Goal: Find specific page/section: Find specific page/section

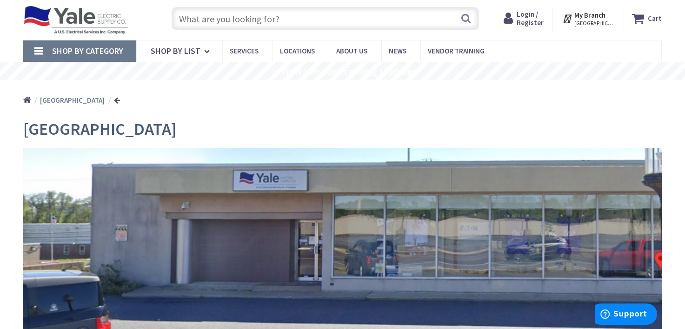
scroll to position [23, 0]
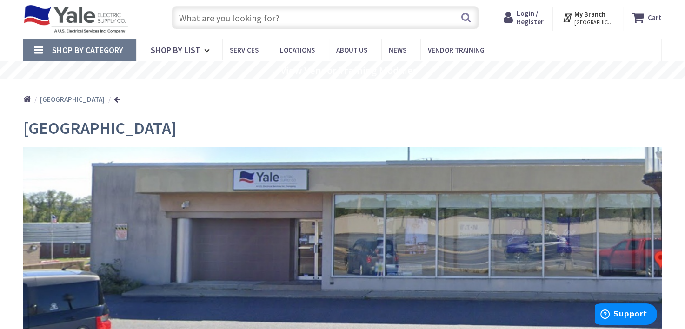
click at [211, 20] on input "text" at bounding box center [325, 17] width 308 height 23
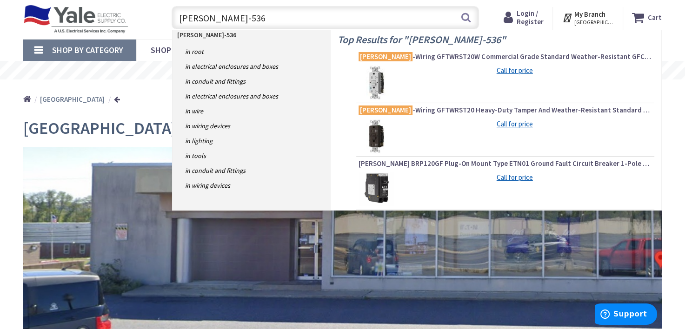
type input "hubbell GF-5362"
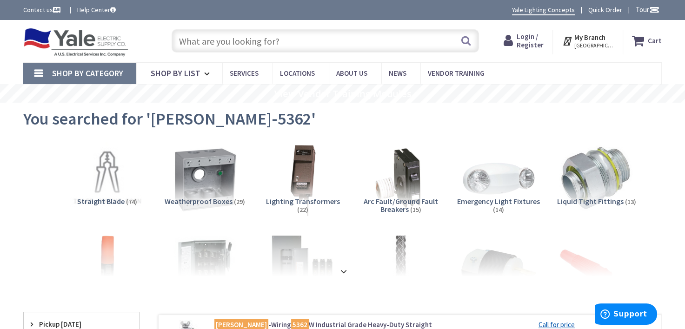
click at [569, 40] on icon at bounding box center [568, 41] width 12 height 17
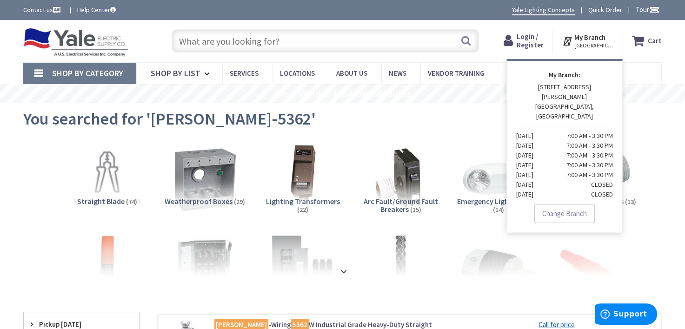
click at [483, 22] on div "Skip to Content Toggle Nav Search Cart My Cart Close" at bounding box center [342, 41] width 685 height 42
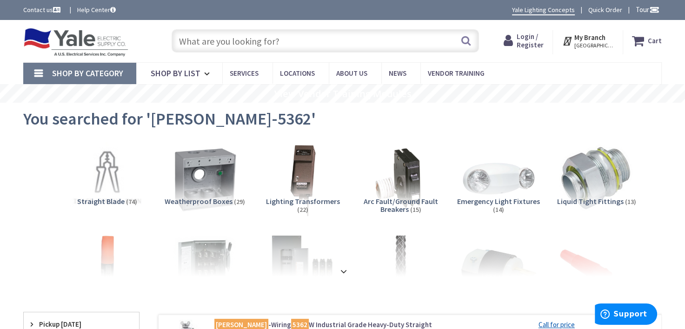
click at [335, 46] on input "text" at bounding box center [325, 40] width 308 height 23
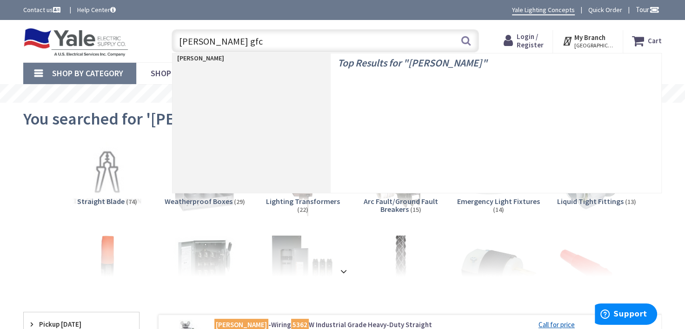
type input "hubbell gfci"
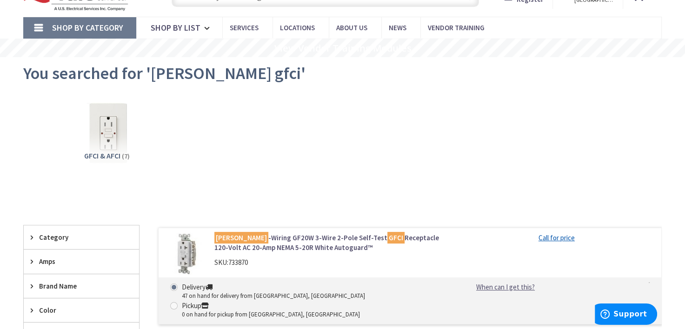
scroll to position [46, 0]
